Goal: Information Seeking & Learning: Learn about a topic

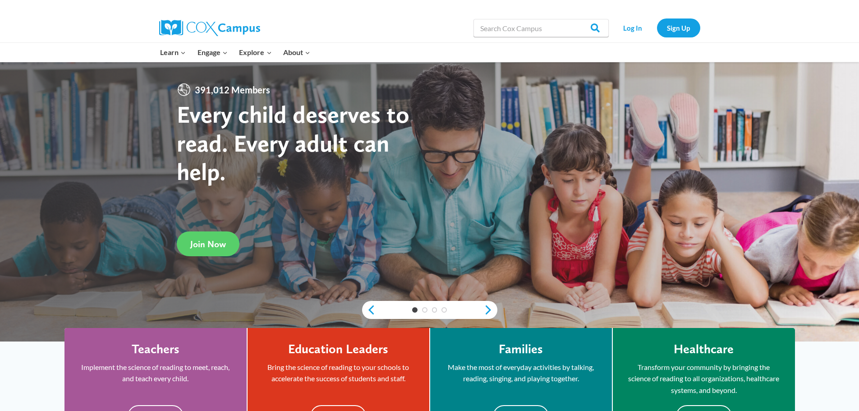
scroll to position [45, 0]
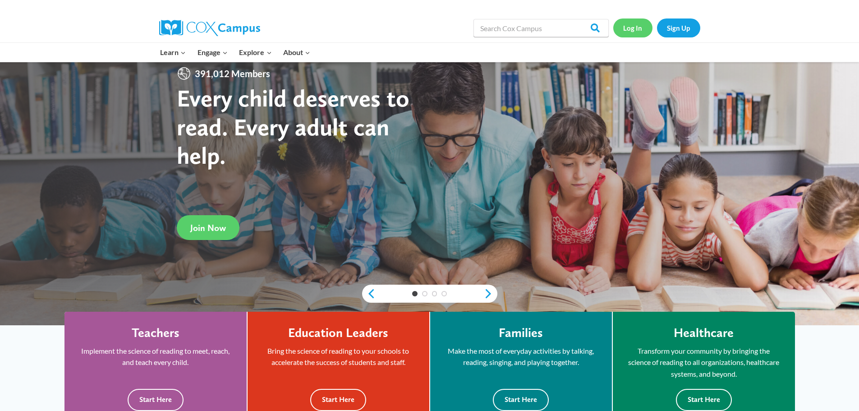
click at [639, 28] on link "Log In" at bounding box center [632, 27] width 39 height 18
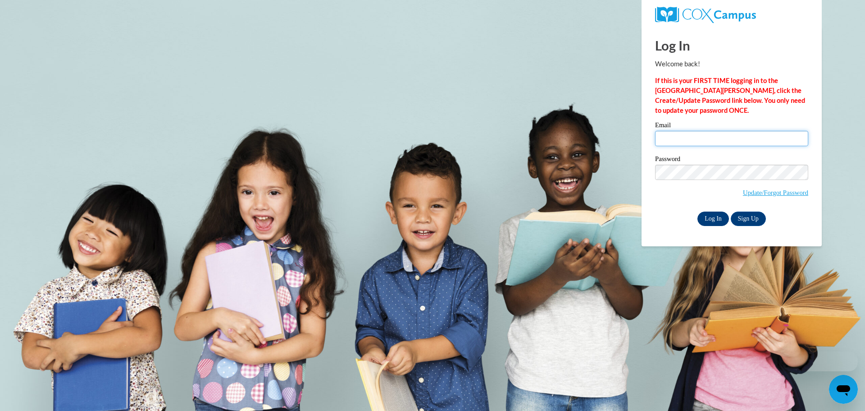
type input "ericksona@district279.org"
click at [716, 220] on input "Log In" at bounding box center [714, 218] width 32 height 14
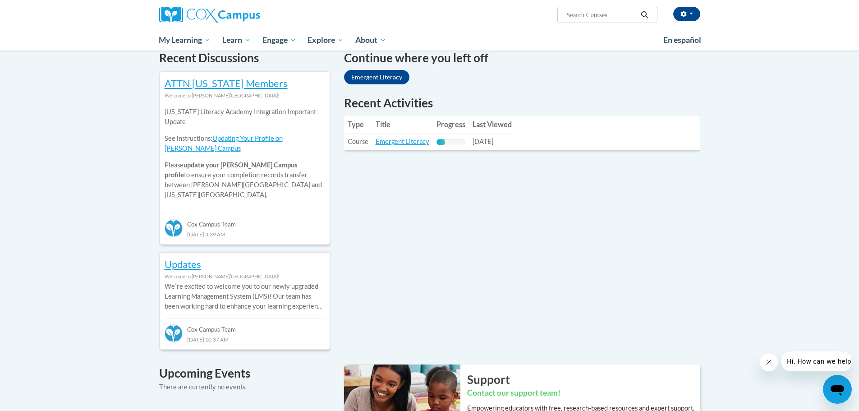
scroll to position [270, 0]
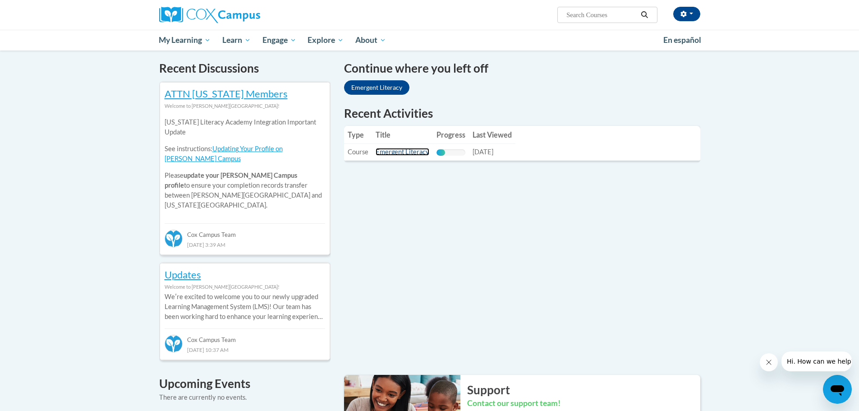
click at [401, 150] on link "Emergent Literacy" at bounding box center [402, 152] width 54 height 8
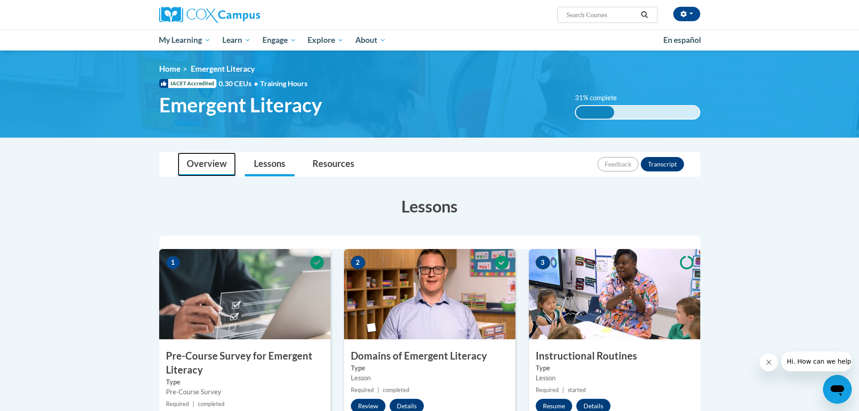
click at [207, 170] on link "Overview" at bounding box center [207, 164] width 58 height 24
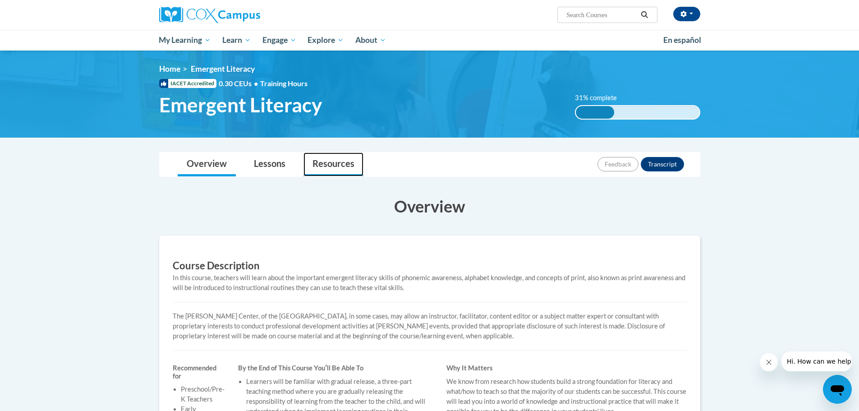
click at [330, 164] on link "Resources" at bounding box center [333, 164] width 60 height 24
